Goal: Find contact information: Find contact information

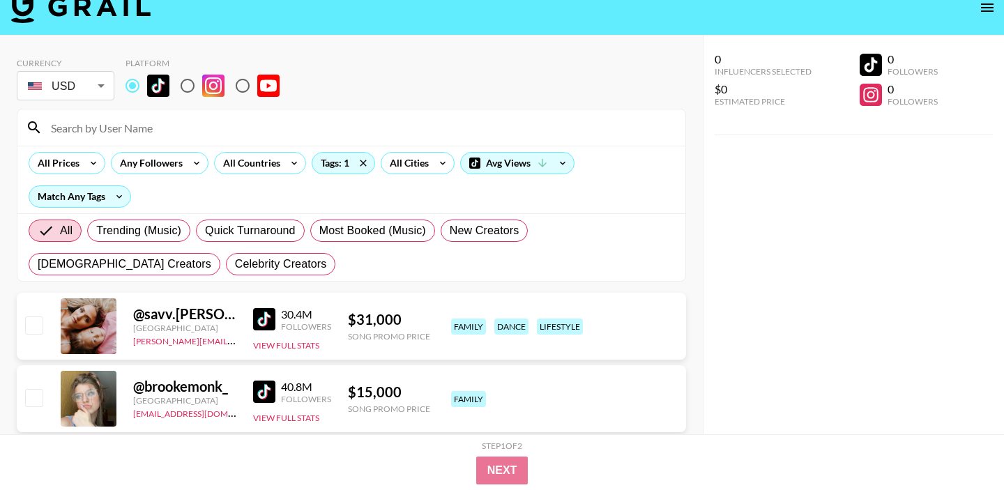
scroll to position [13, 0]
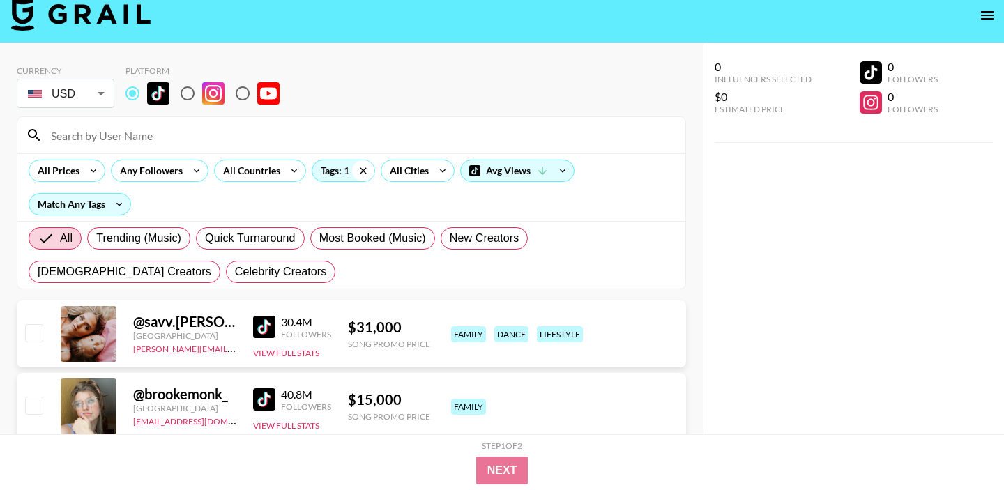
click at [362, 170] on icon at bounding box center [363, 170] width 6 height 6
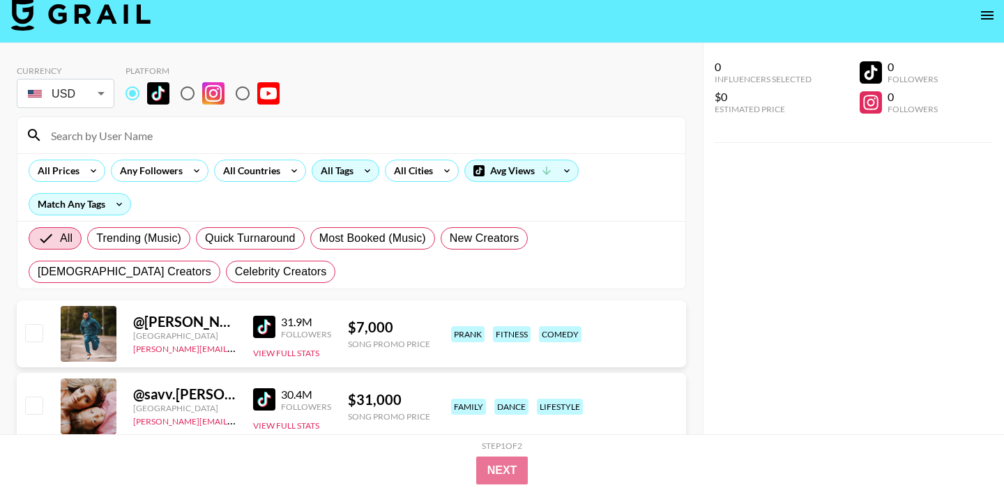
click at [340, 173] on div "All Tags" at bounding box center [334, 170] width 44 height 21
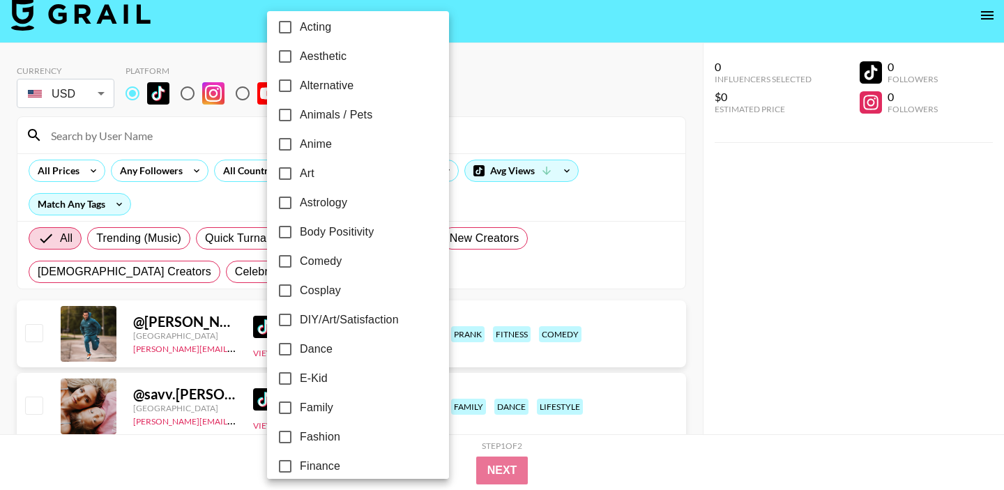
scroll to position [49, 0]
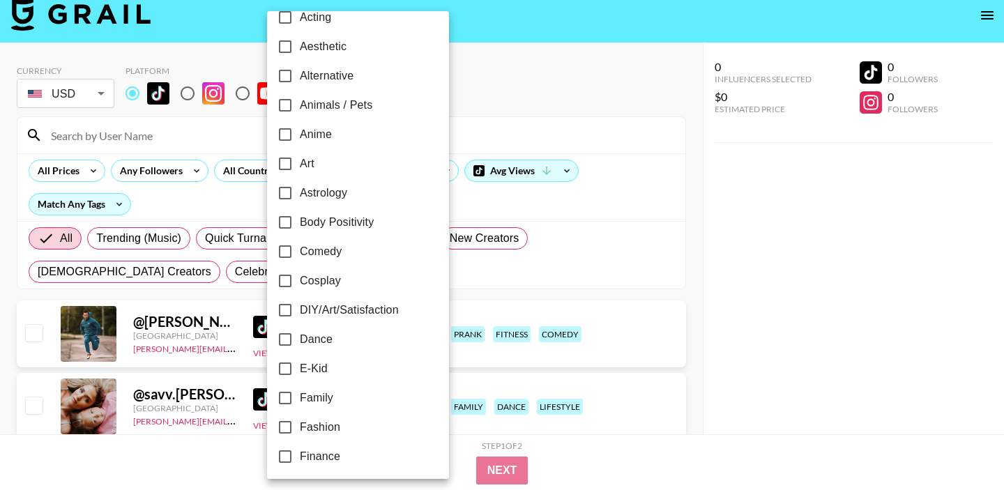
click at [286, 339] on input "Dance" at bounding box center [284, 339] width 29 height 29
checkbox input "true"
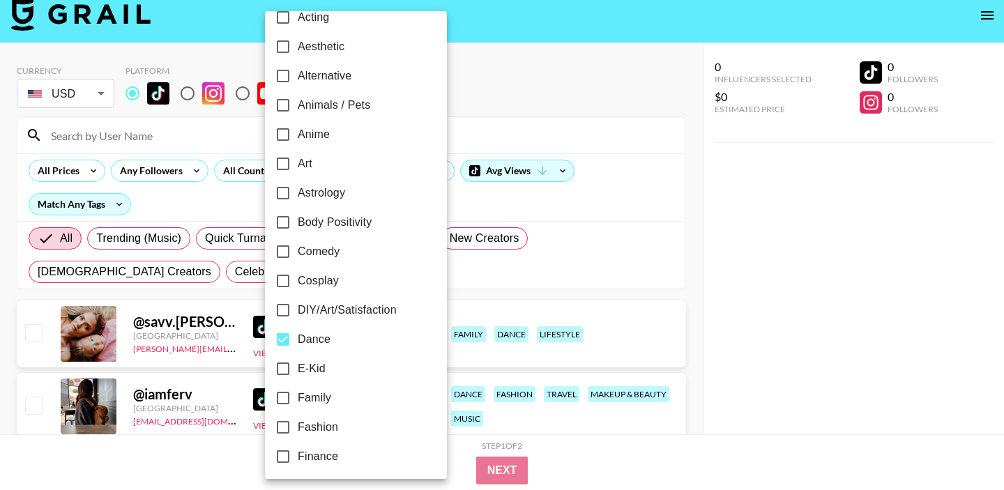
click at [633, 263] on div at bounding box center [502, 245] width 1004 height 490
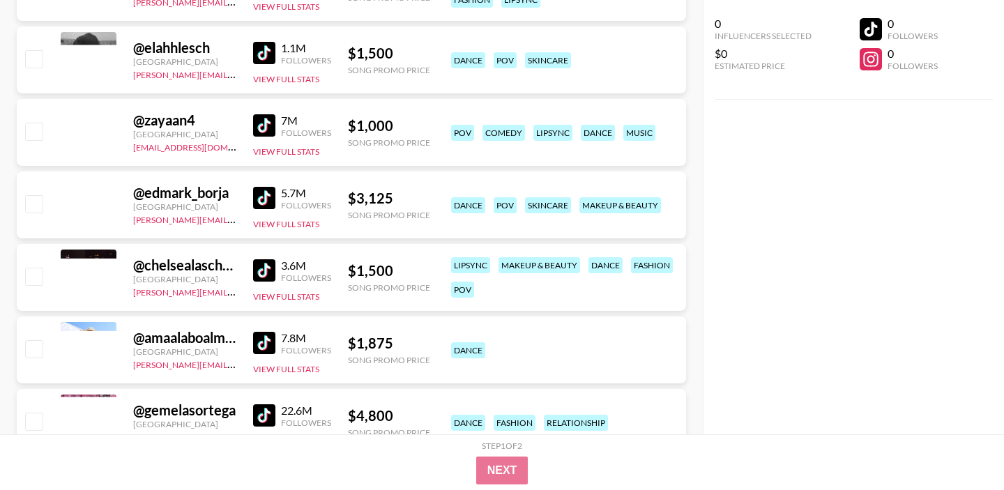
scroll to position [7297, 0]
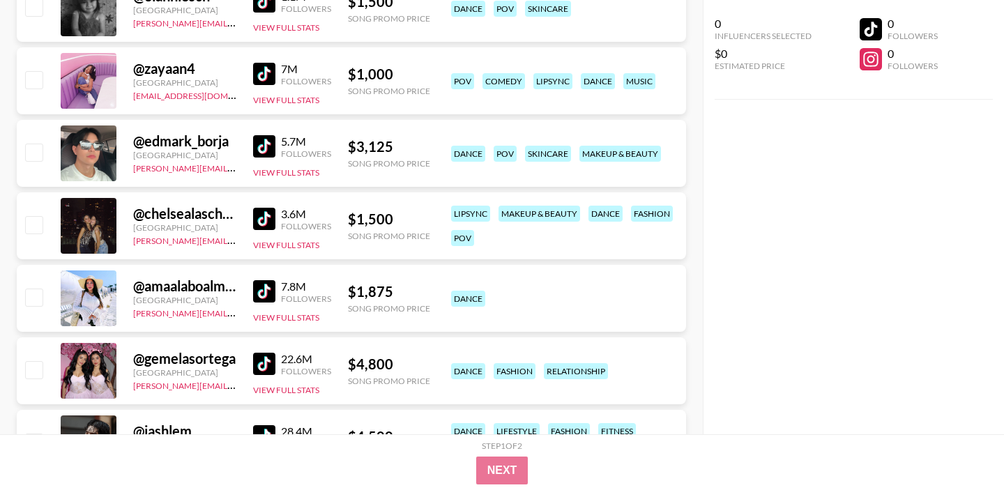
click at [258, 222] on img at bounding box center [264, 219] width 22 height 22
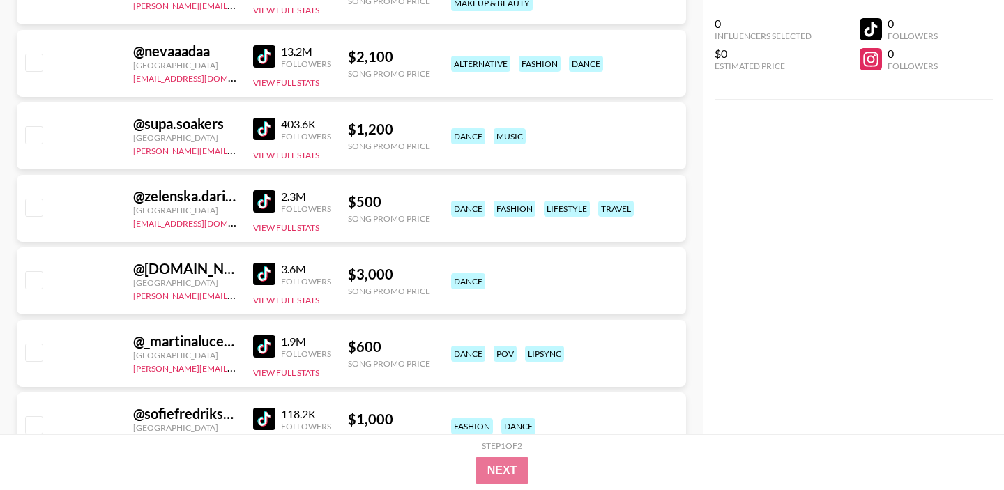
scroll to position [10507, 0]
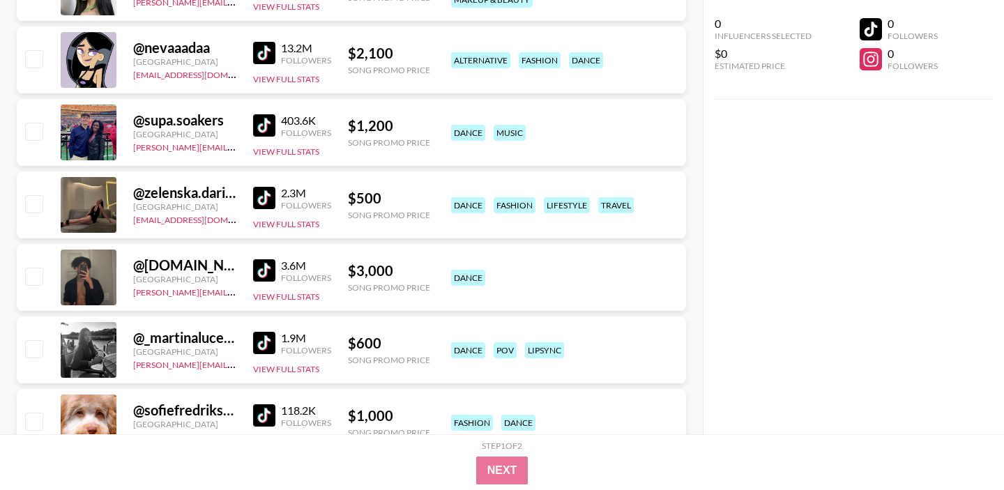
click at [261, 122] on img at bounding box center [264, 125] width 22 height 22
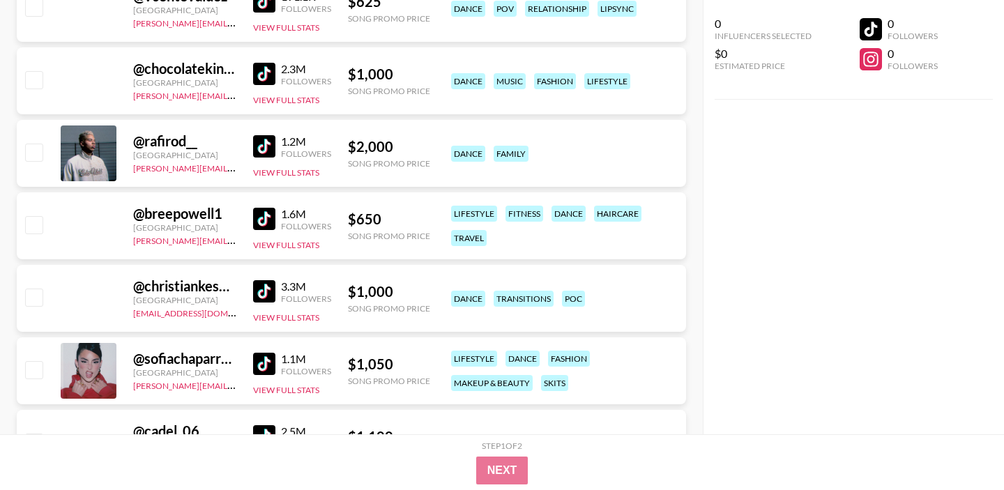
scroll to position [12722, 0]
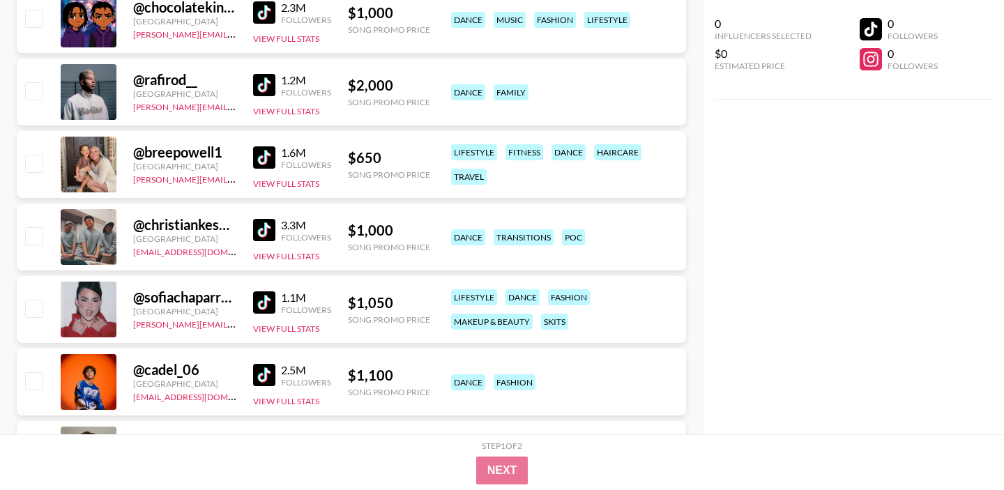
click at [267, 158] on img at bounding box center [264, 157] width 22 height 22
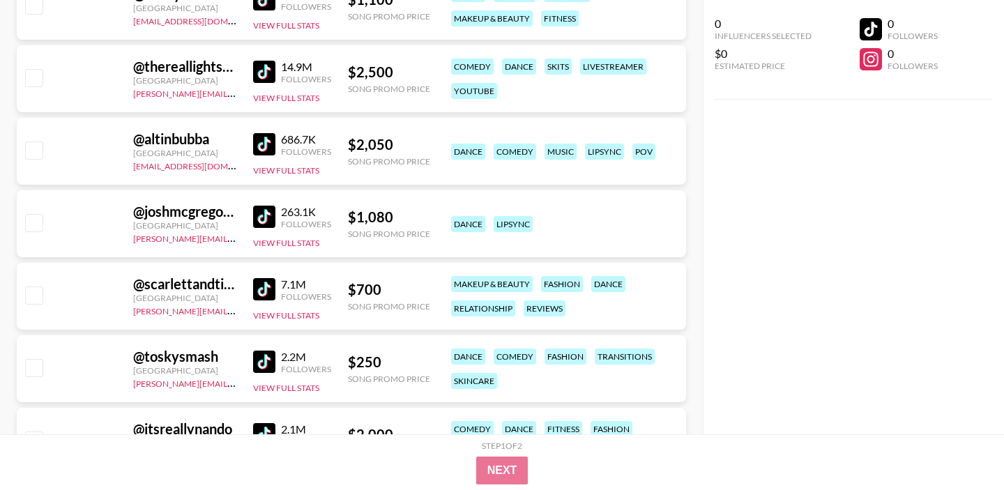
scroll to position [20554, 0]
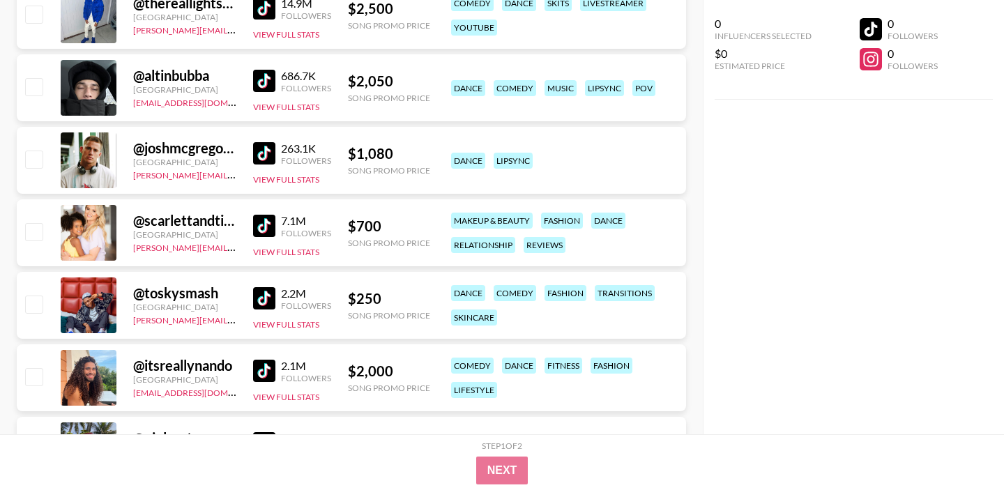
click at [259, 230] on img at bounding box center [264, 226] width 22 height 22
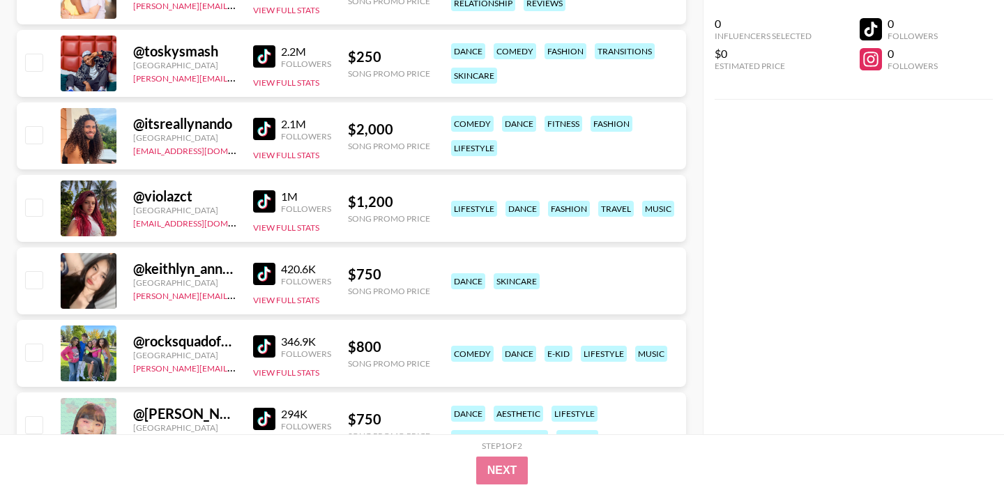
scroll to position [20797, 0]
click at [265, 345] on img at bounding box center [264, 346] width 22 height 22
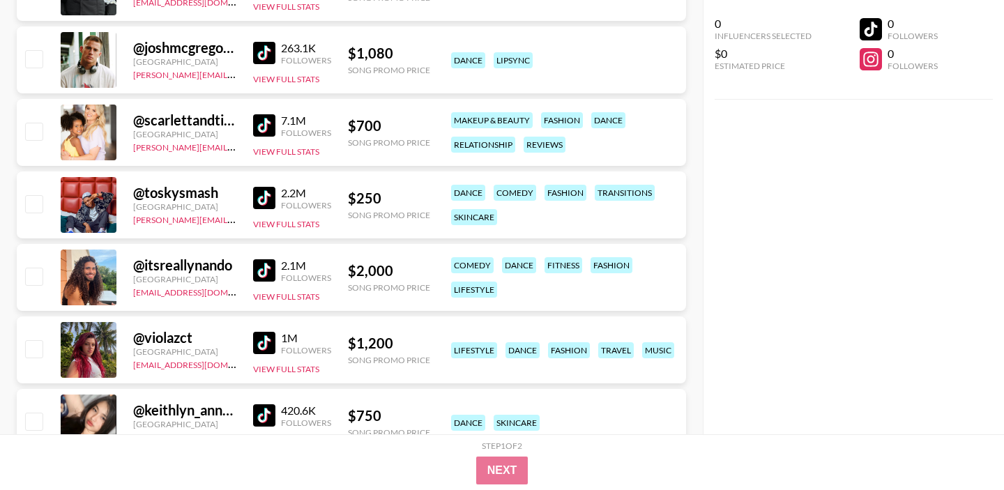
scroll to position [20632, 0]
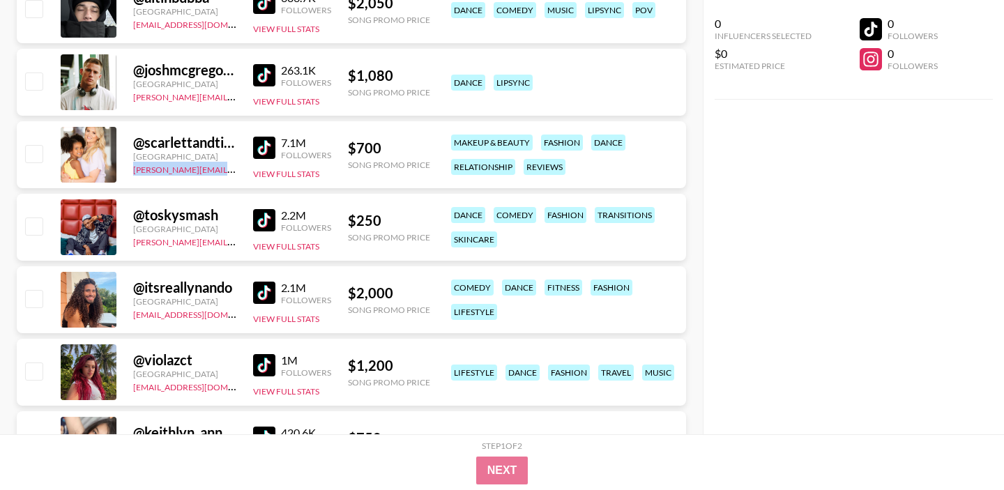
drag, startPoint x: 223, startPoint y: 171, endPoint x: 128, endPoint y: 171, distance: 95.5
click at [128, 171] on div "@ scarlettandtiania [GEOGRAPHIC_DATA] [PERSON_NAME][EMAIL_ADDRESS][DOMAIN_NAME]…" at bounding box center [351, 154] width 669 height 67
copy link "[PERSON_NAME][EMAIL_ADDRESS][DOMAIN_NAME]"
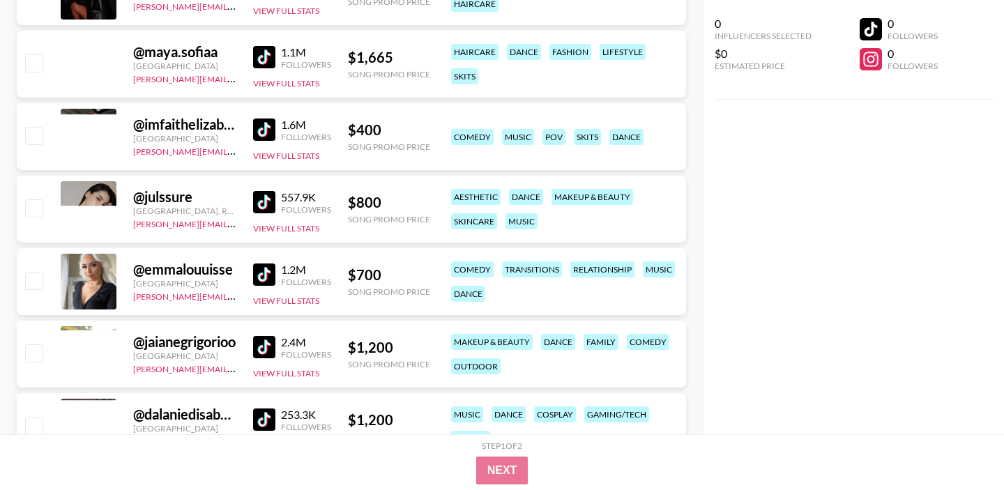
scroll to position [31892, 0]
